Goal: Information Seeking & Learning: Learn about a topic

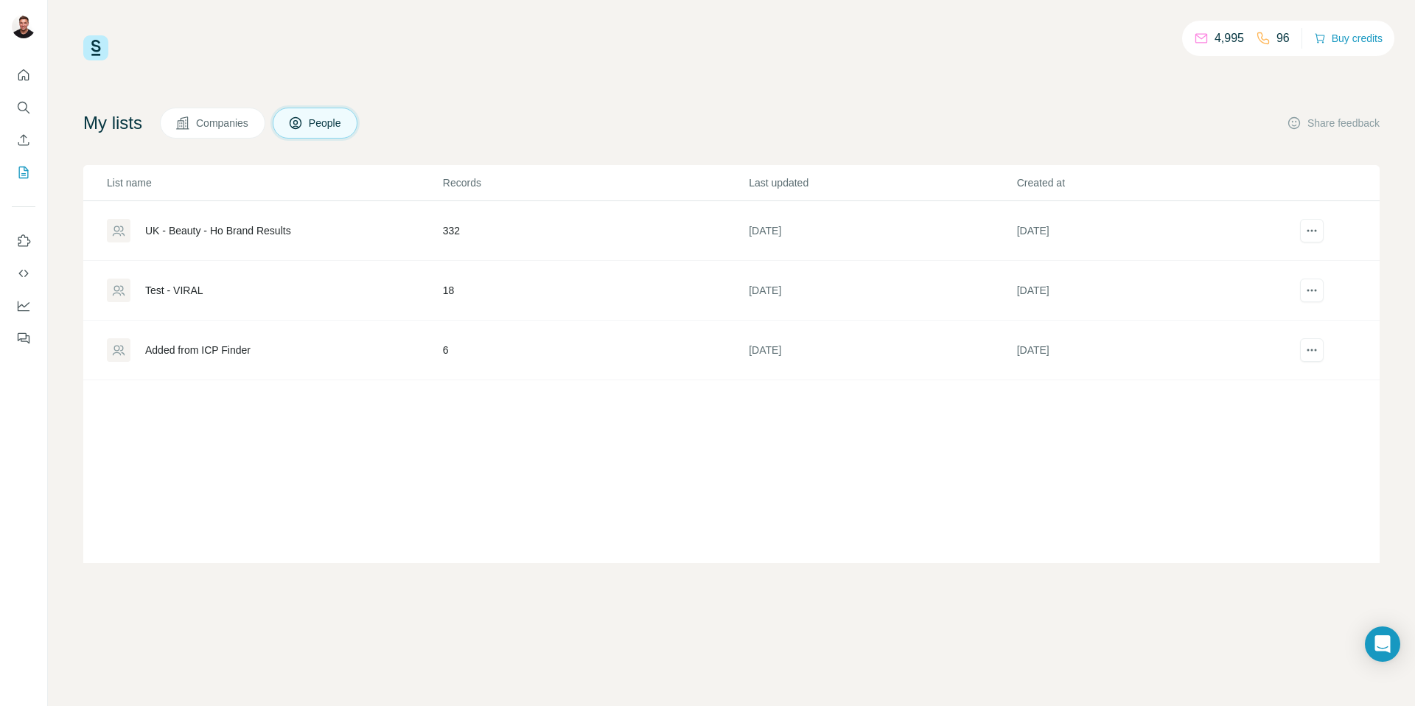
click at [234, 231] on div "UK - Beauty - Ho Brand Results" at bounding box center [218, 230] width 146 height 15
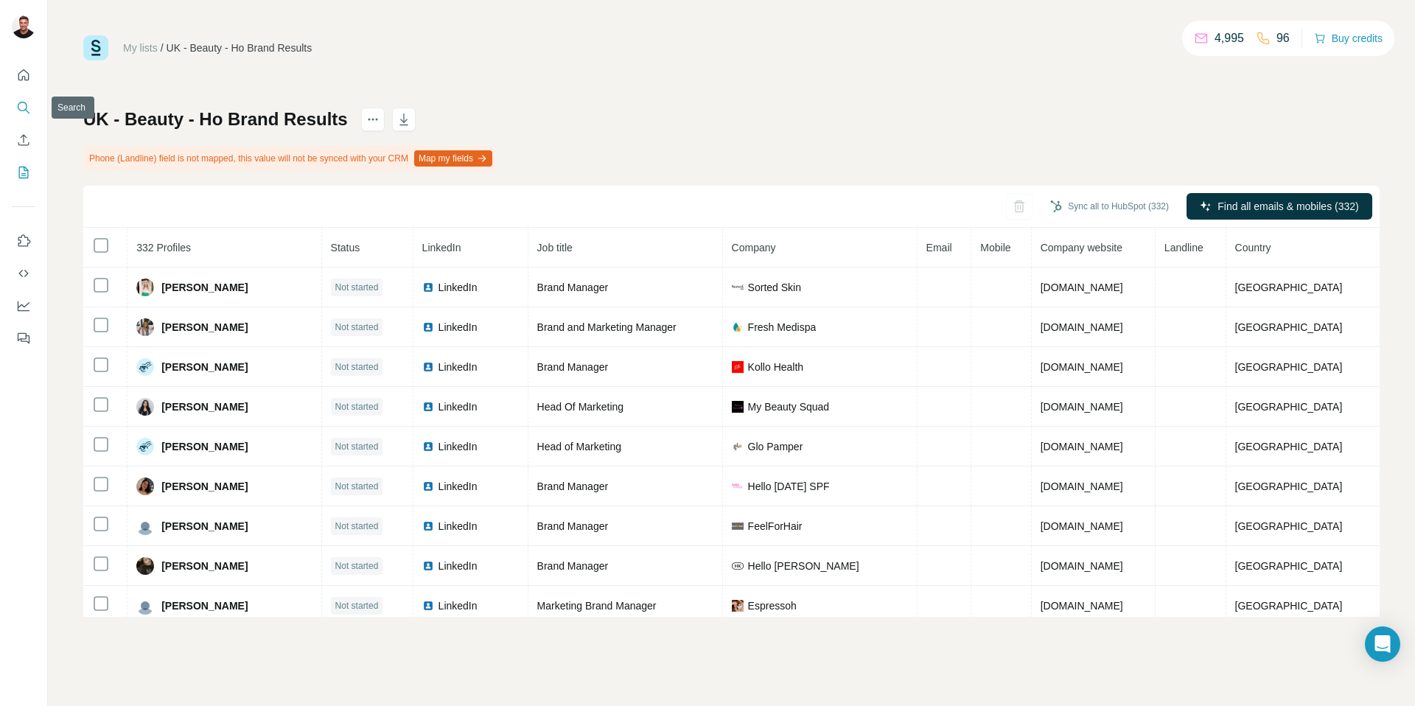
click at [23, 106] on icon "Search" at bounding box center [23, 107] width 15 height 15
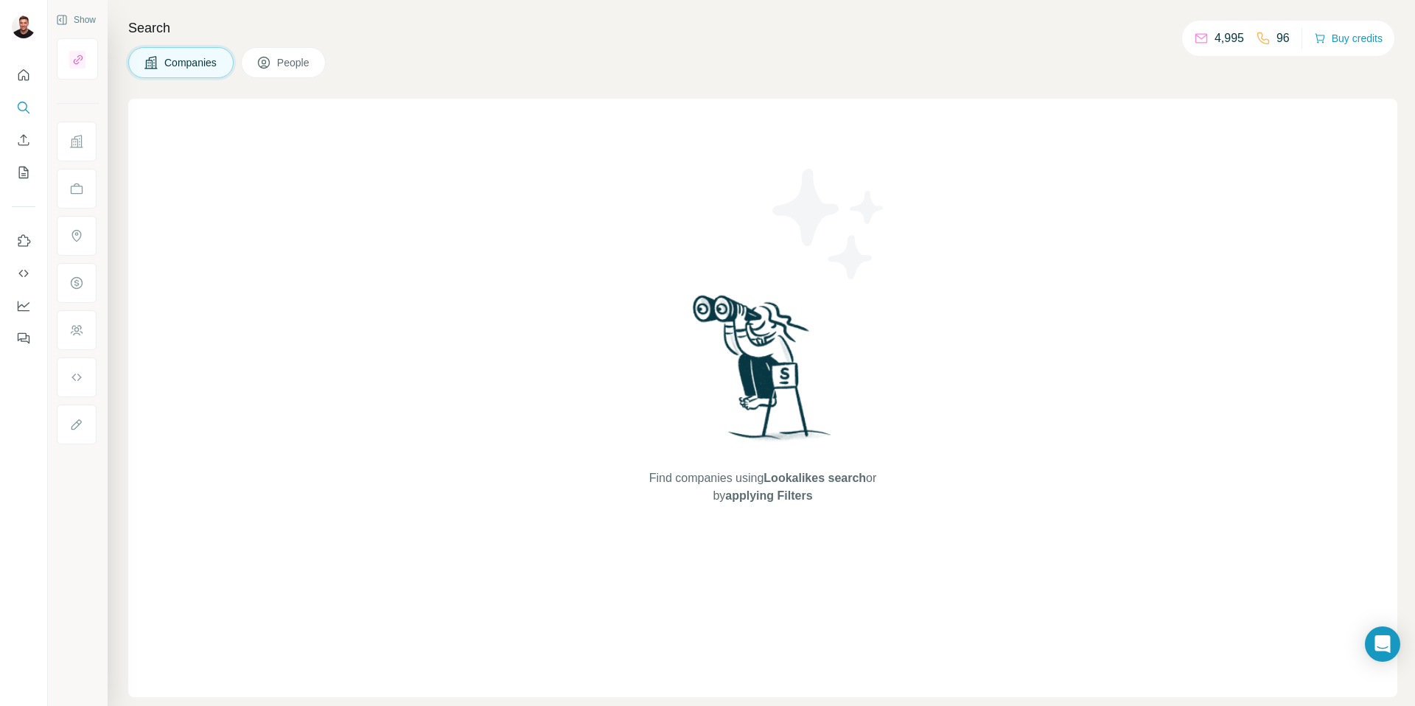
click at [198, 66] on span "Companies" at bounding box center [191, 62] width 54 height 15
click at [295, 78] on div "Search Companies People Find companies using Lookalikes search or by applying F…" at bounding box center [762, 353] width 1308 height 706
click at [295, 67] on span "People" at bounding box center [294, 62] width 34 height 15
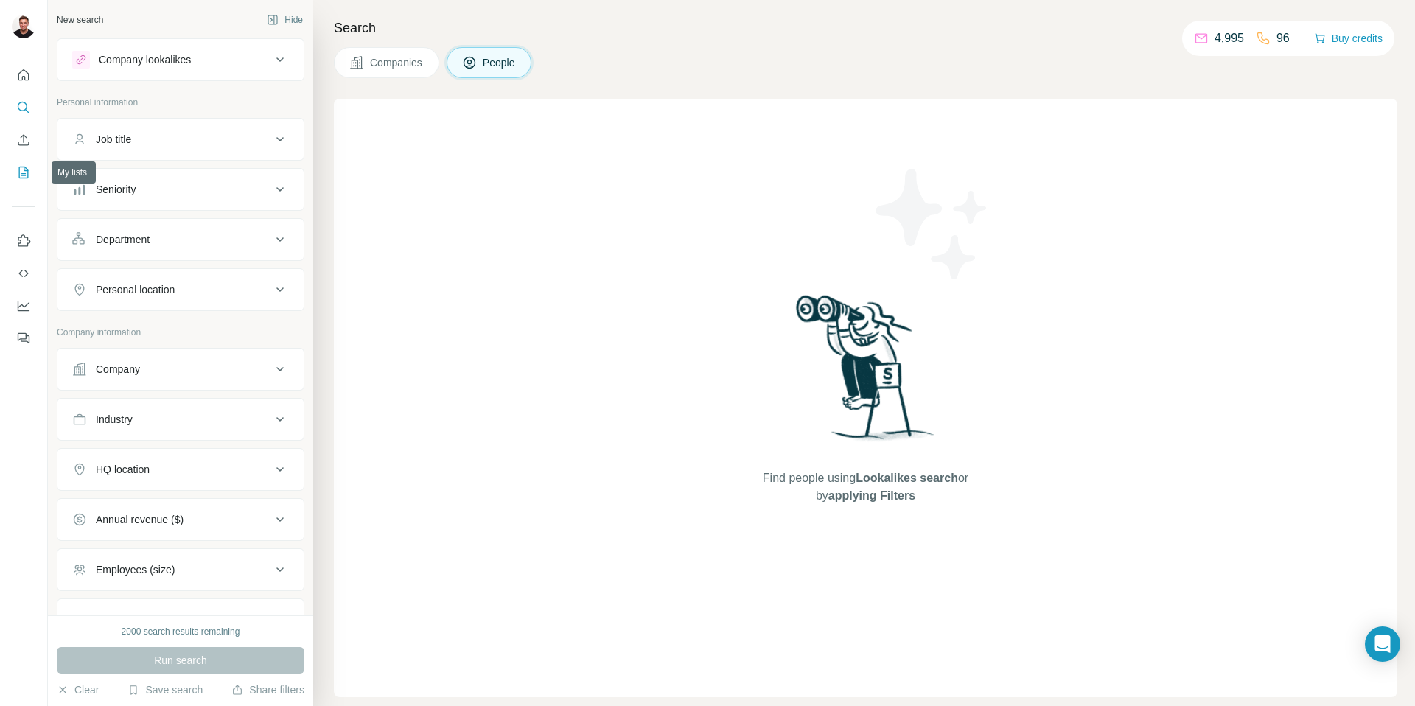
click at [24, 171] on icon "My lists" at bounding box center [23, 172] width 15 height 15
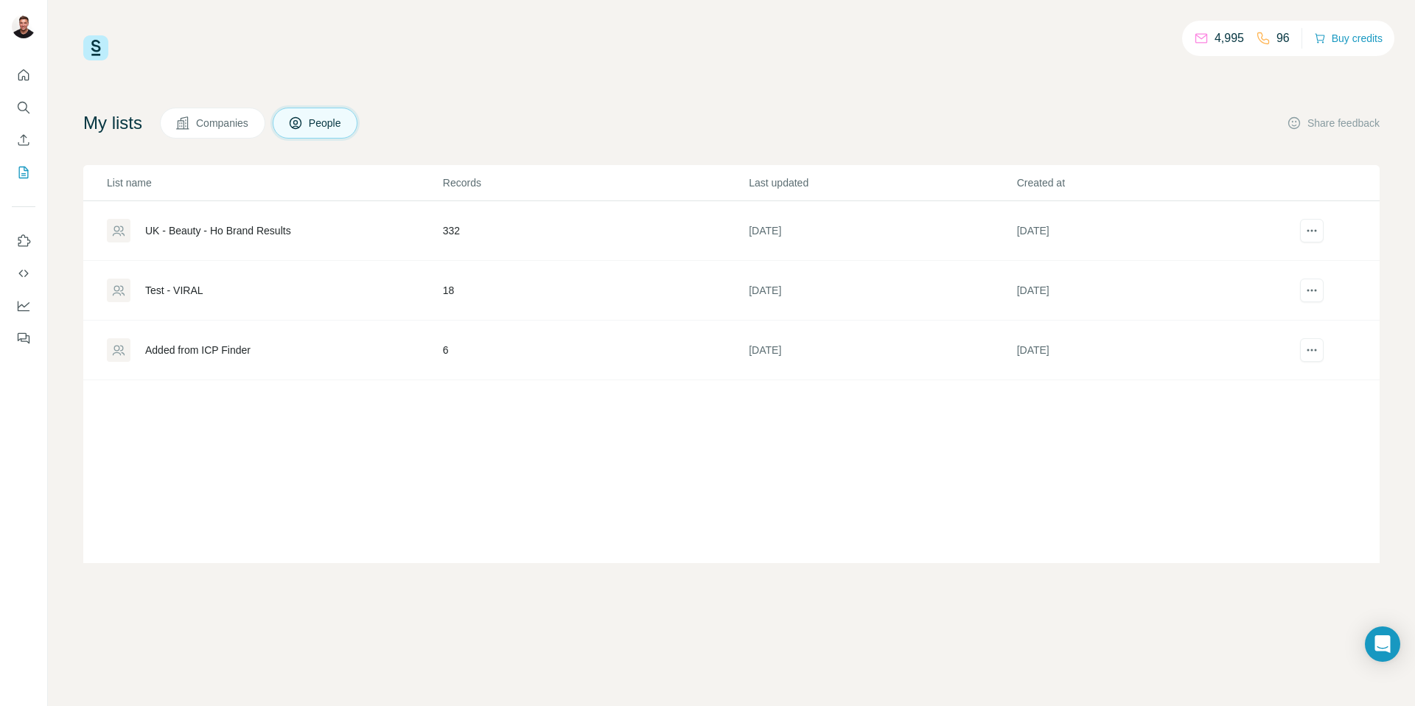
click at [237, 114] on button "Companies" at bounding box center [212, 123] width 105 height 31
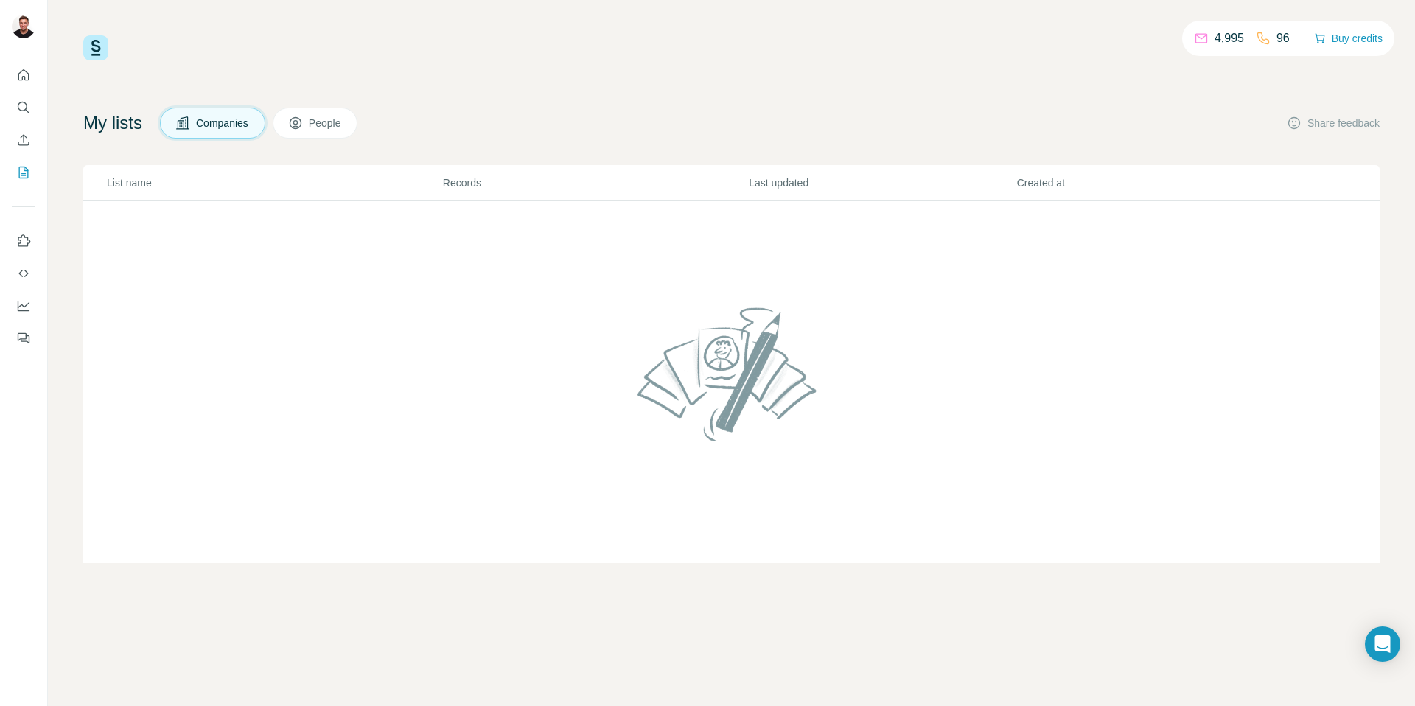
click at [358, 122] on button "People" at bounding box center [316, 123] width 86 height 31
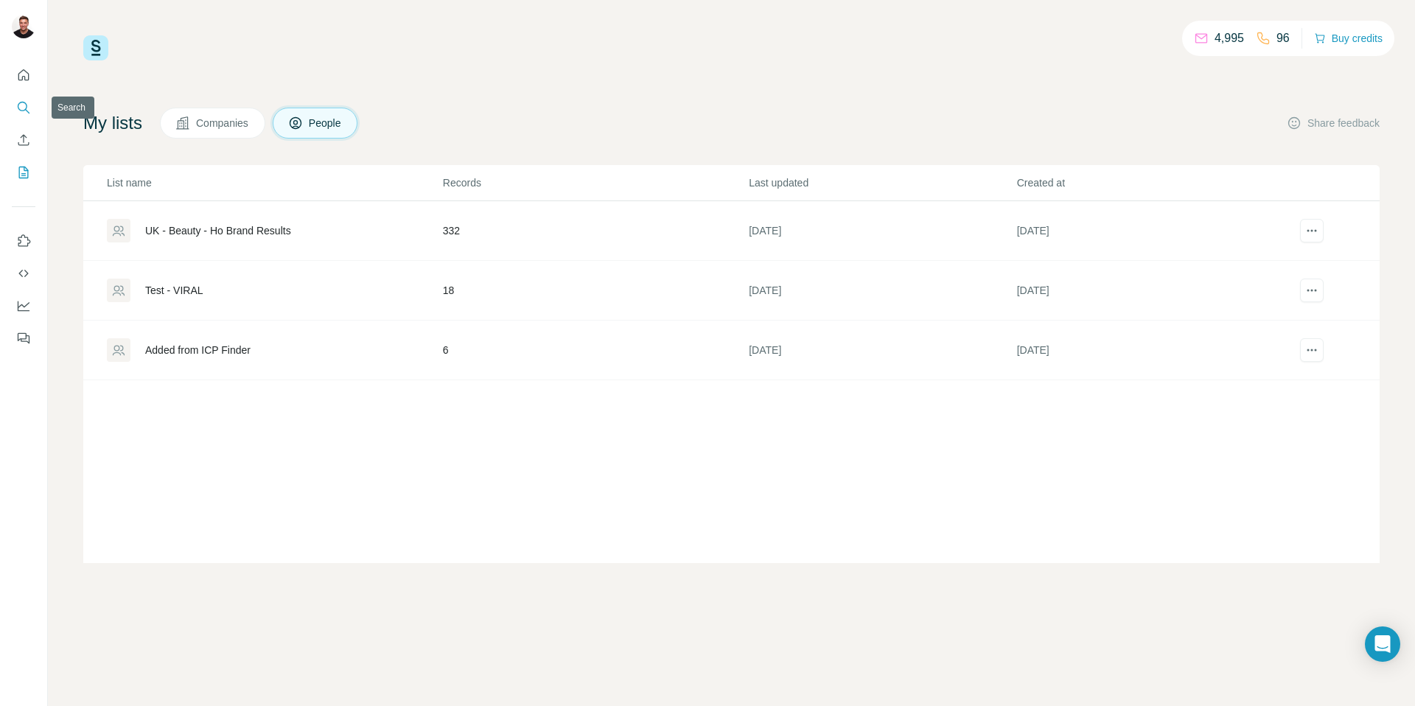
click at [33, 105] on button "Search" at bounding box center [24, 107] width 24 height 27
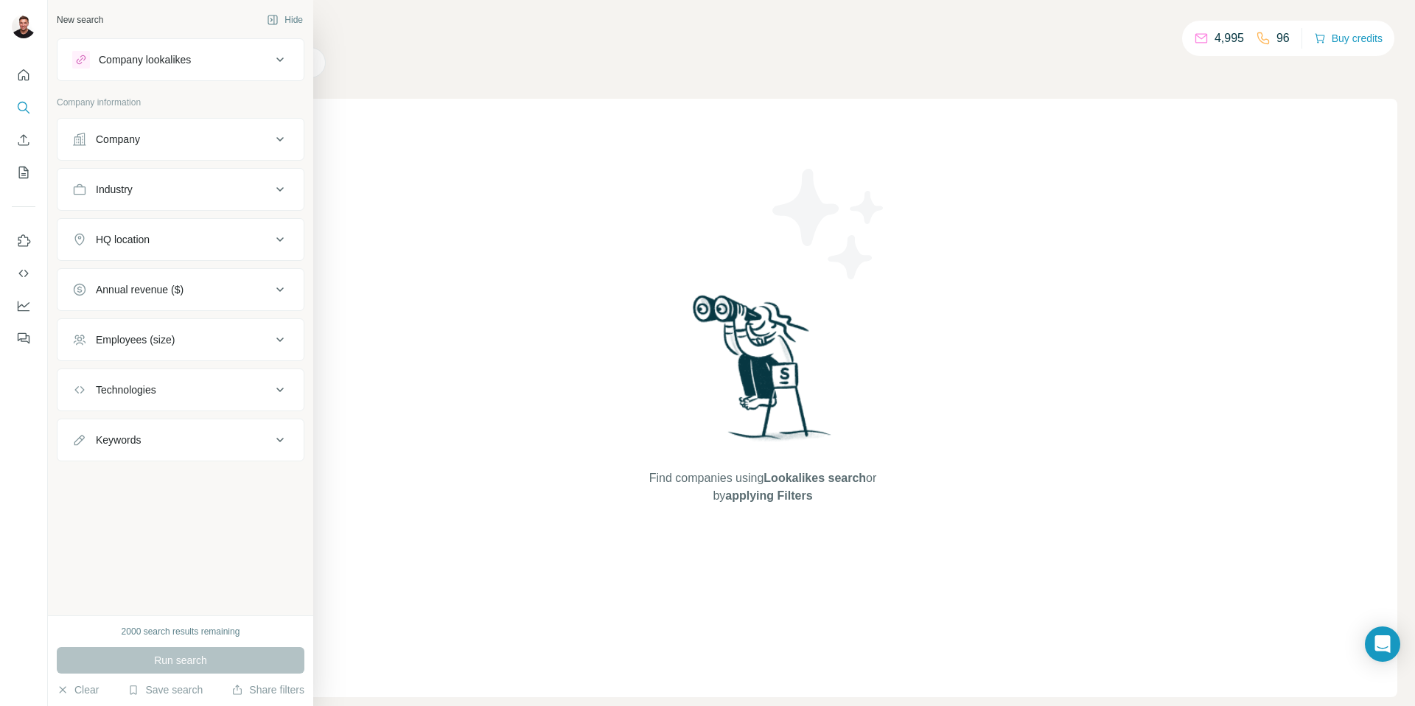
click at [175, 67] on div "Company lookalikes" at bounding box center [171, 60] width 199 height 18
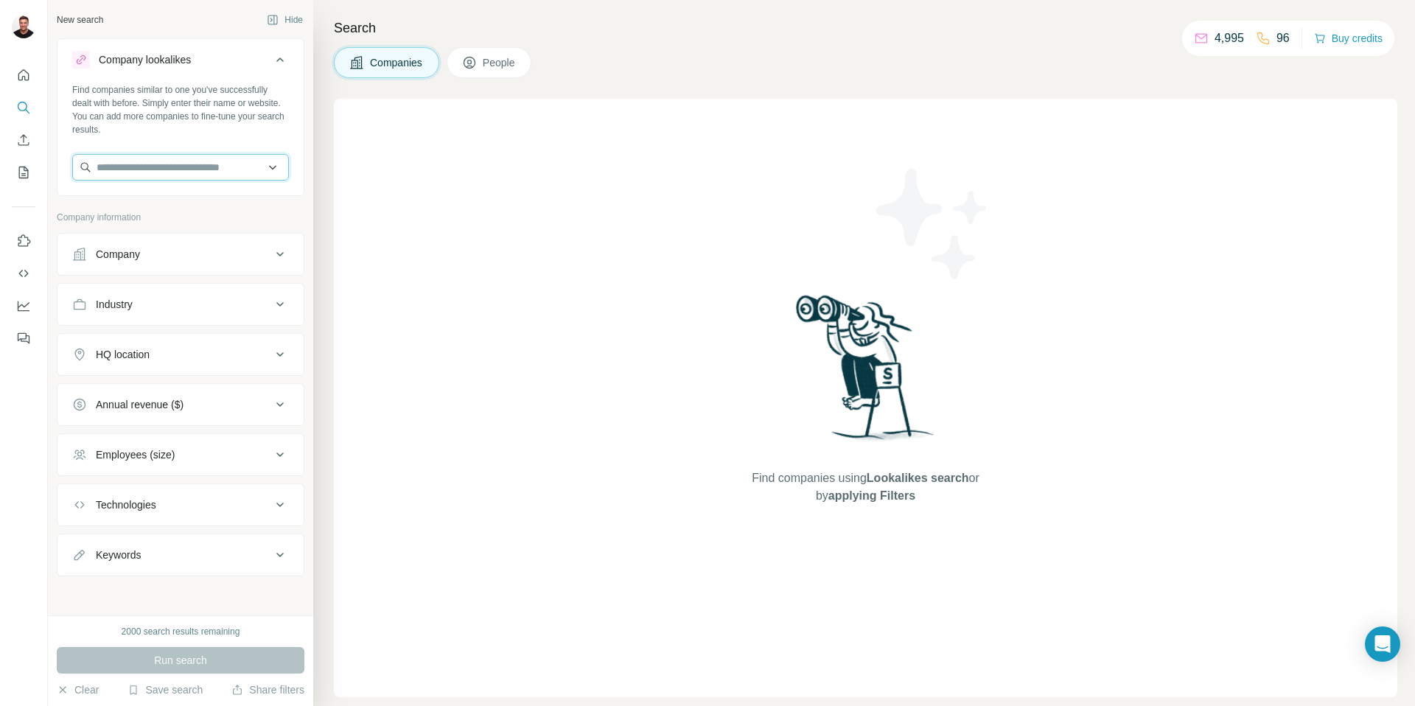
click at [154, 161] on input "text" at bounding box center [180, 167] width 217 height 27
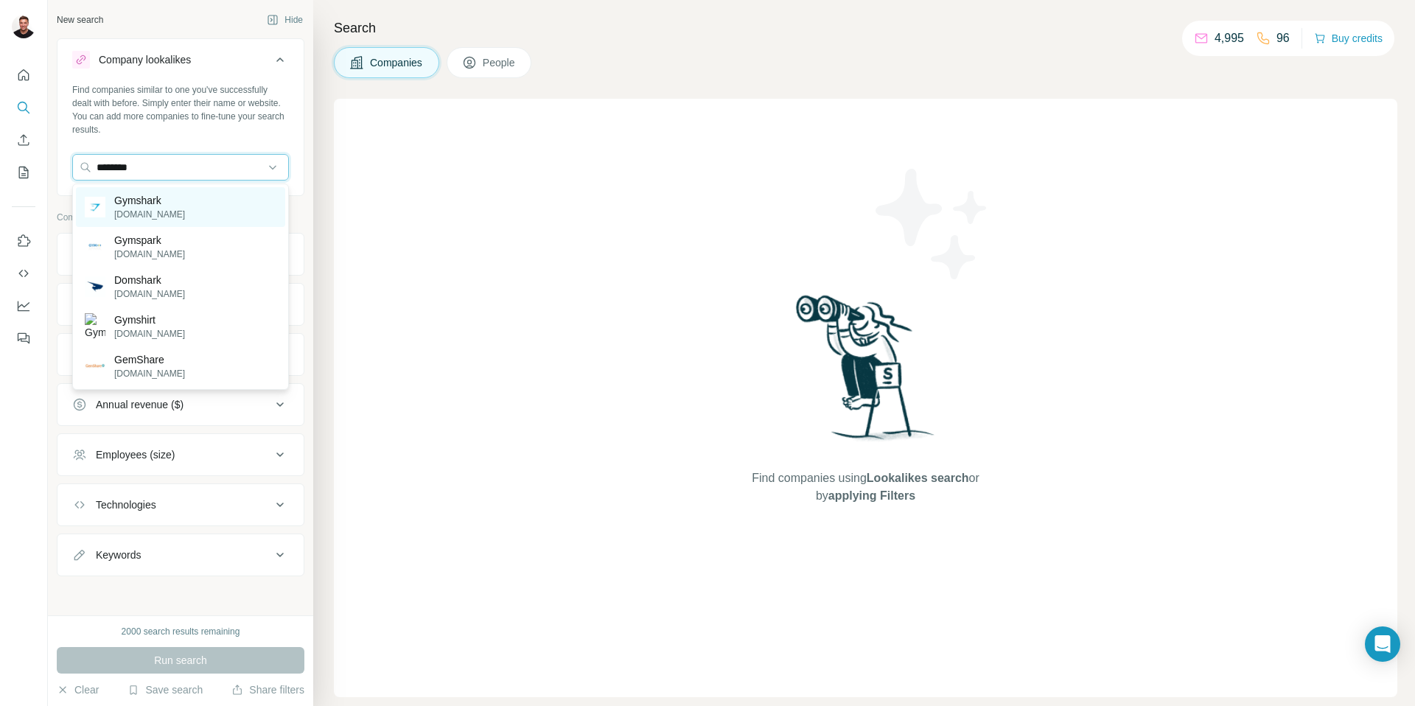
type input "********"
click at [153, 195] on p "Gymshark" at bounding box center [149, 200] width 71 height 15
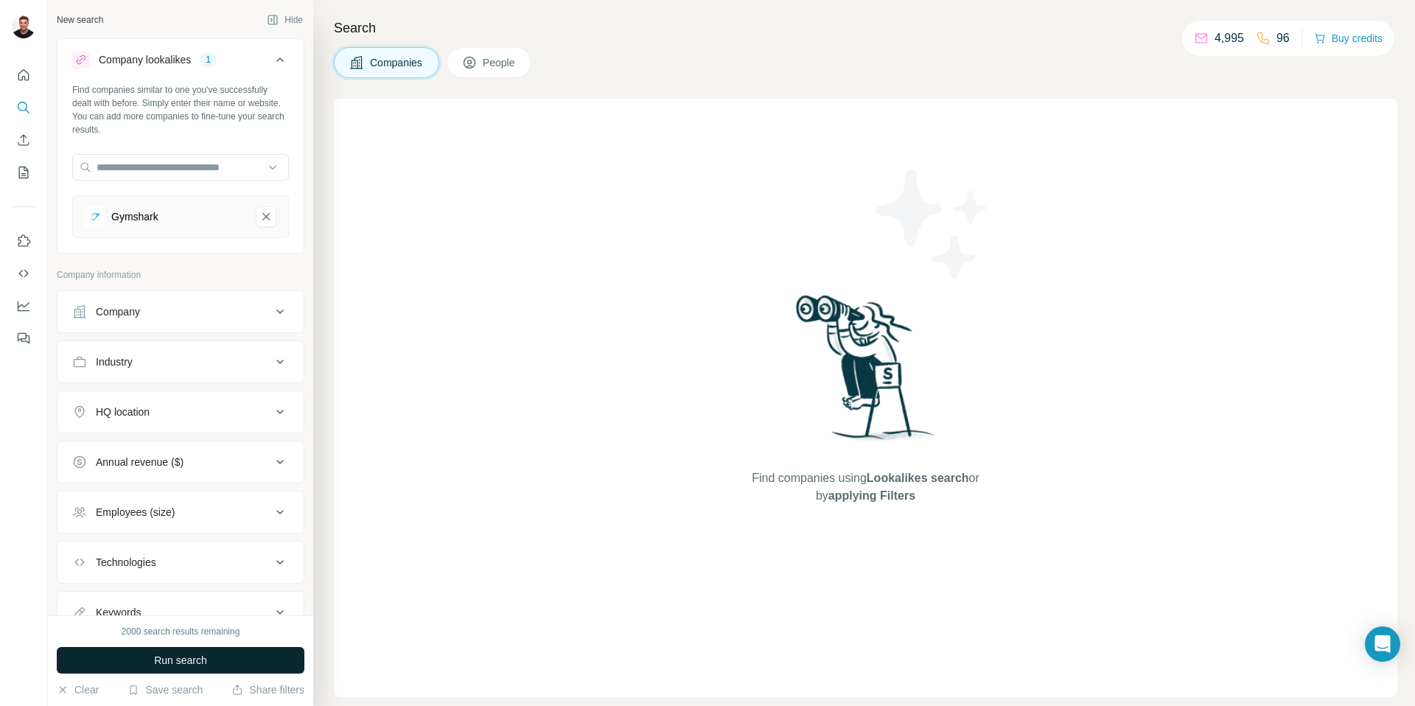
click at [173, 652] on button "Run search" at bounding box center [181, 660] width 248 height 27
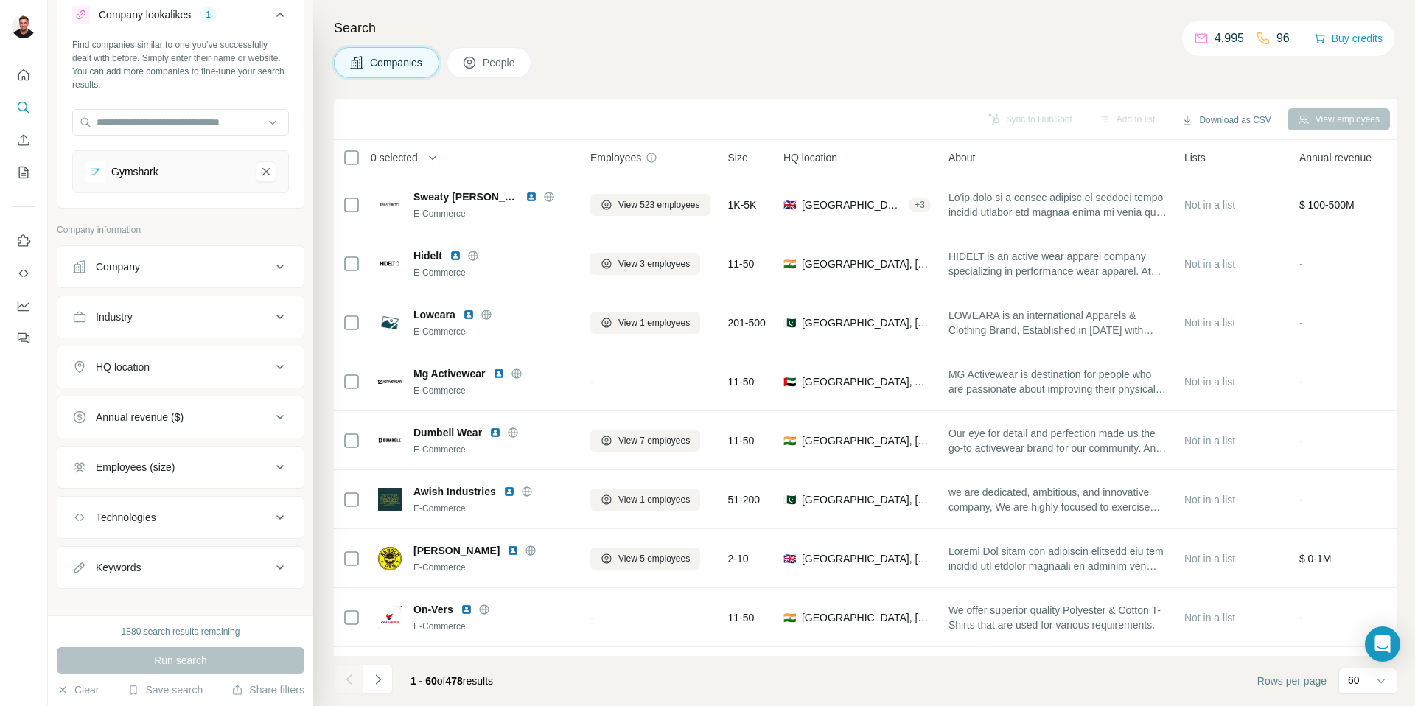
scroll to position [60, 0]
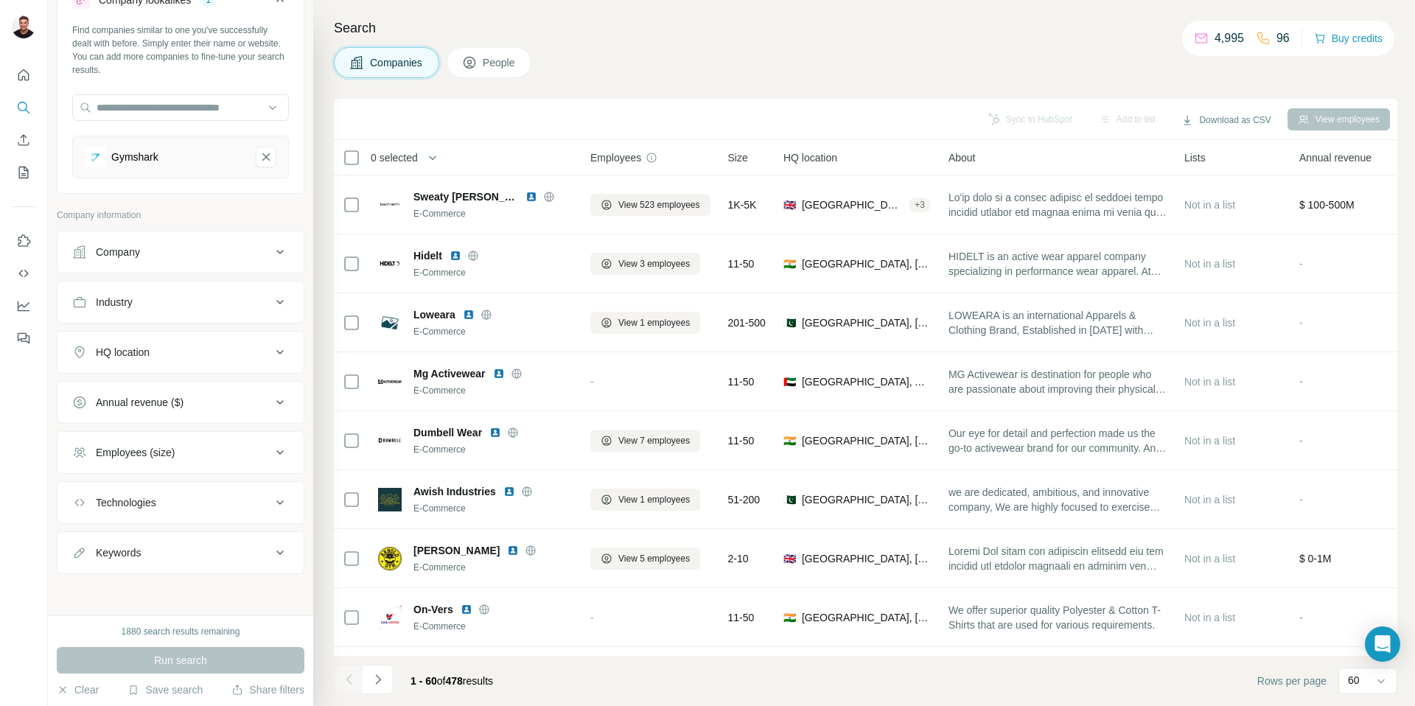
click at [165, 349] on div "HQ location" at bounding box center [171, 352] width 199 height 15
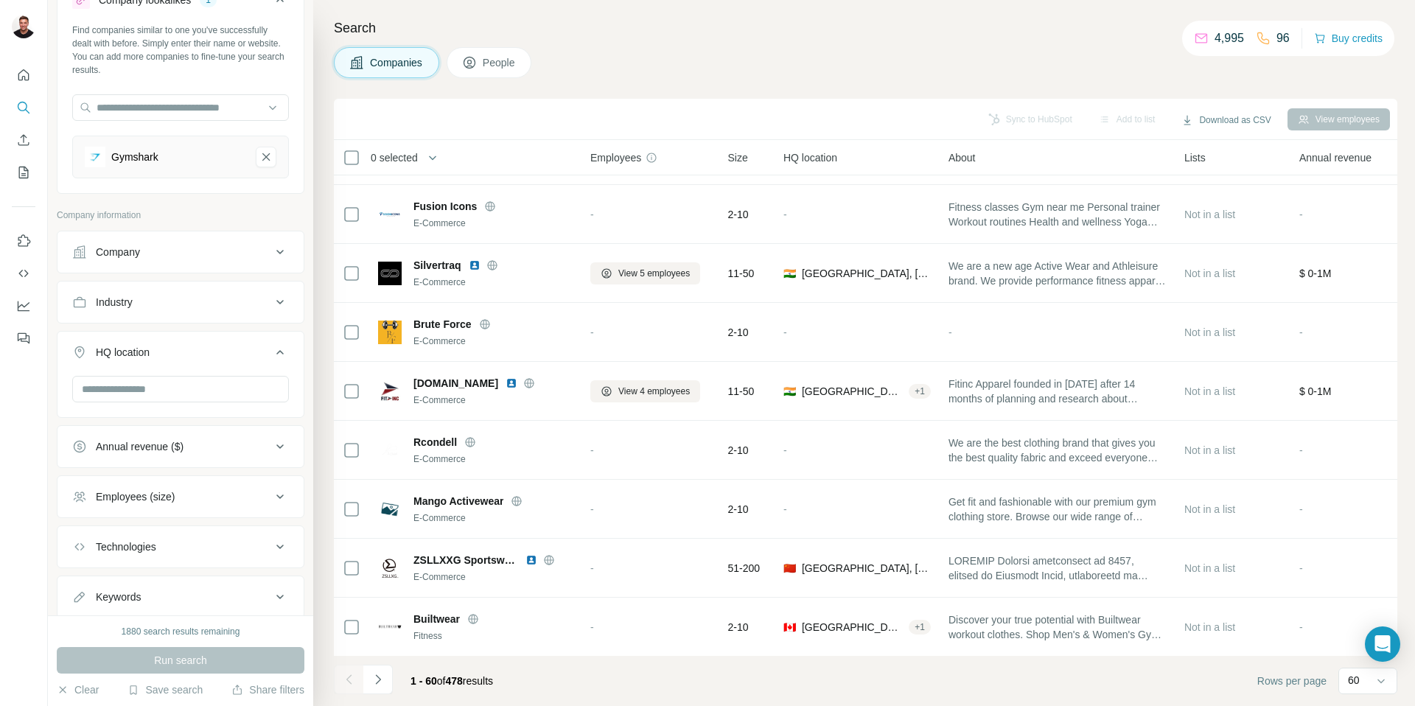
scroll to position [2645, 0]
